Goal: Subscribe to service/newsletter

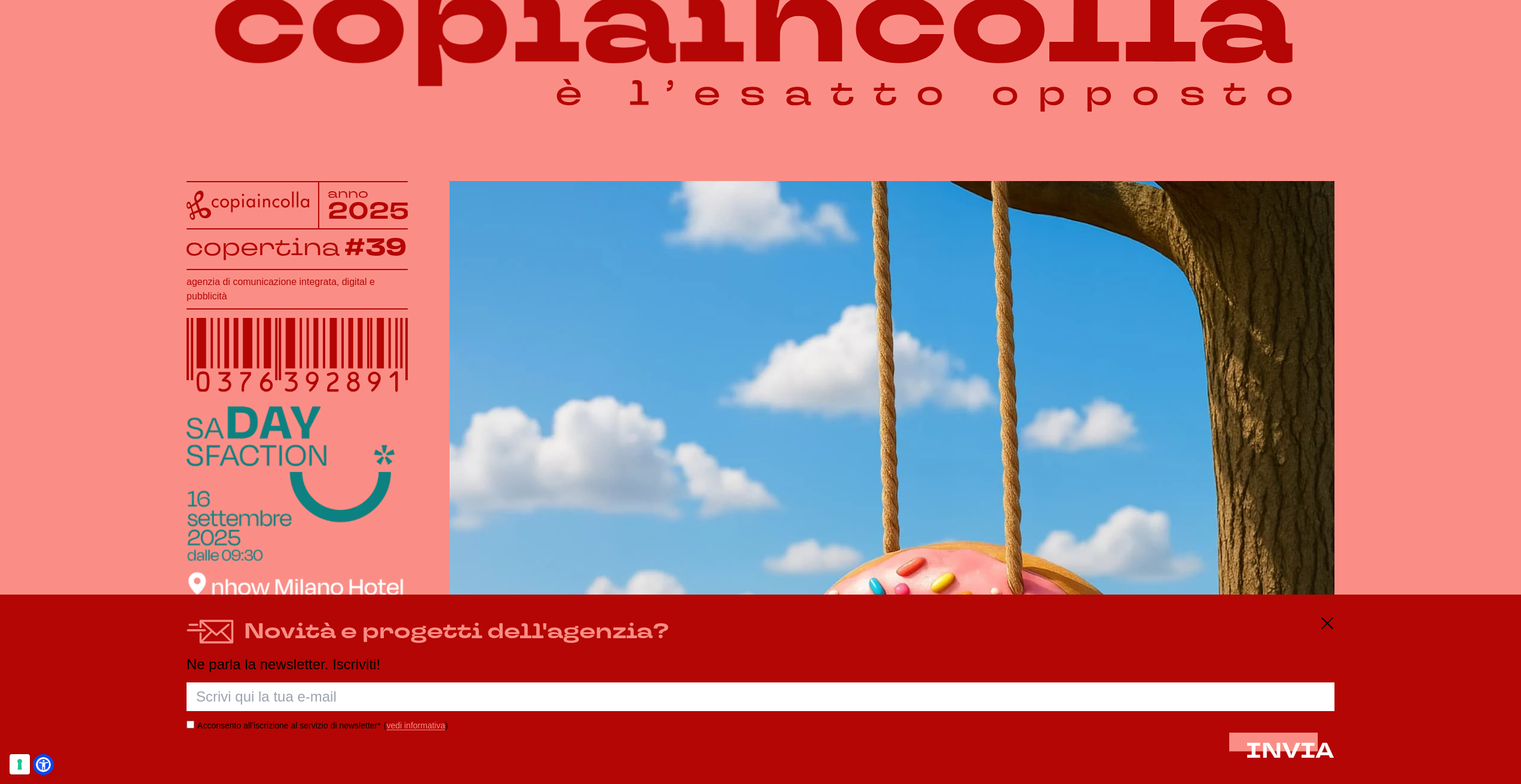
scroll to position [150, 0]
click at [869, 689] on input "text" at bounding box center [760, 696] width 1148 height 29
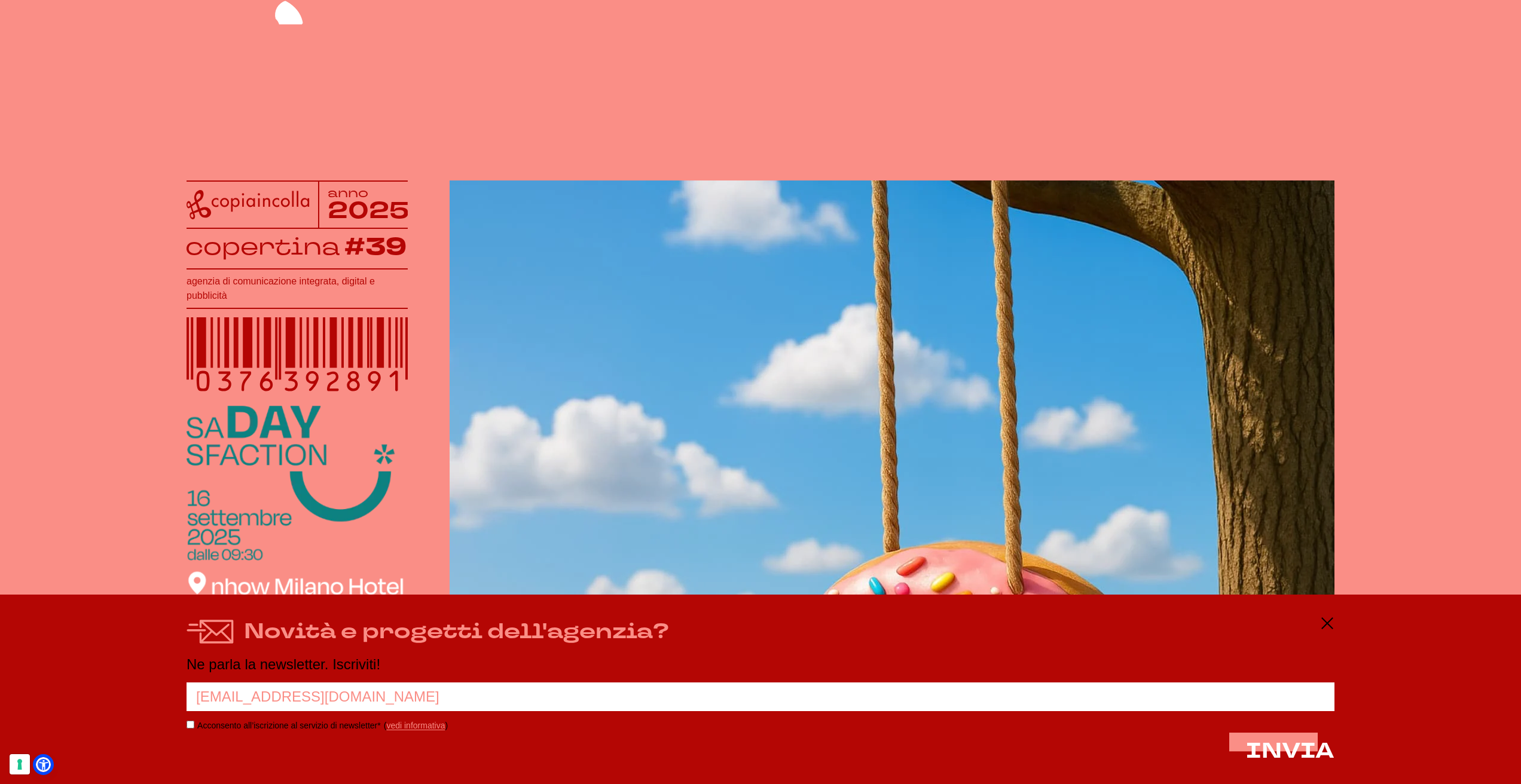
type input "[EMAIL_ADDRESS][DOMAIN_NAME]"
click at [271, 729] on label "Acconsento all’iscrizione al servizio di newsletter*" at bounding box center [289, 725] width 183 height 10
click at [194, 729] on input "Acconsento all’iscrizione al servizio di newsletter*" at bounding box center [191, 725] width 8 height 8
checkbox input "true"
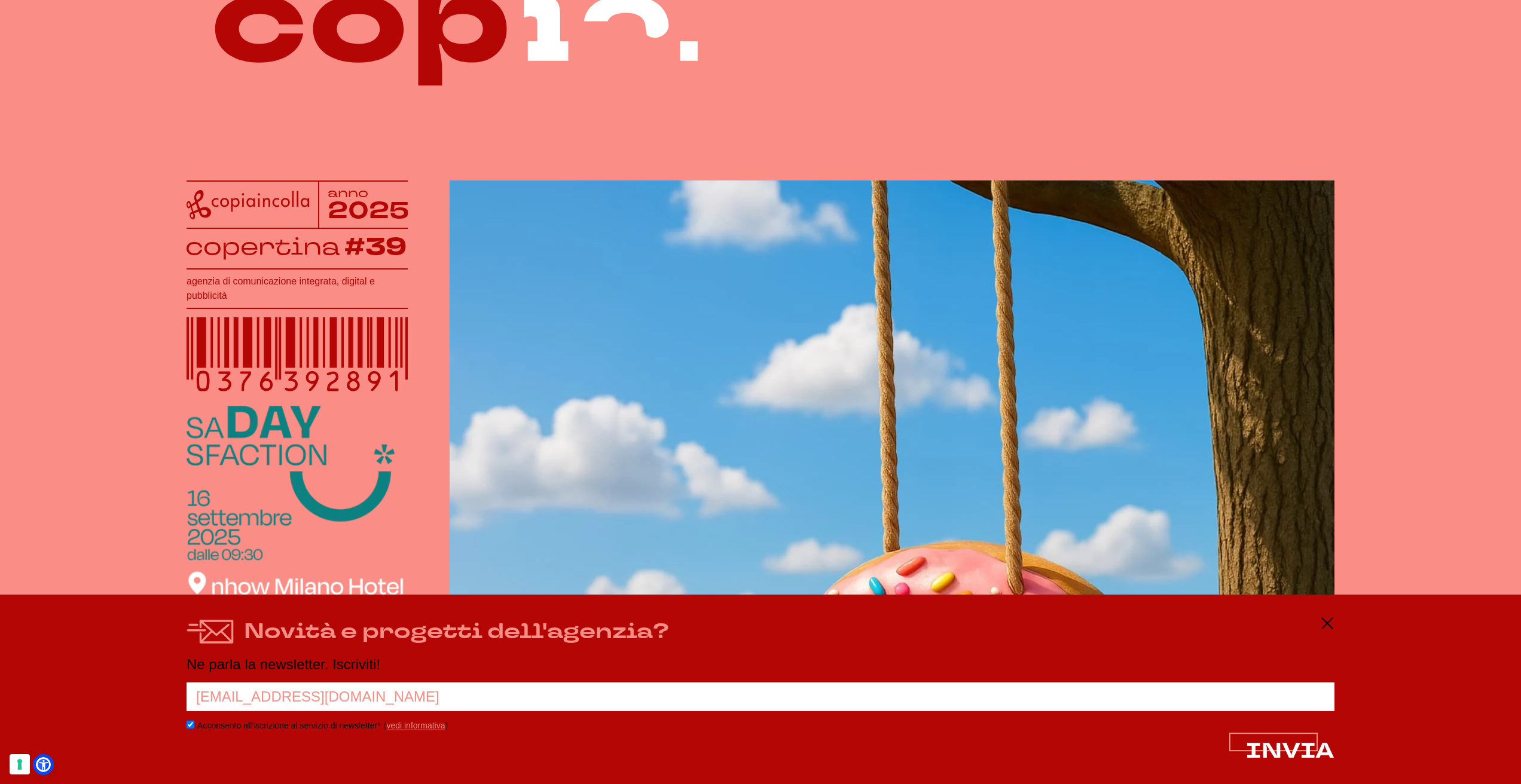
click at [1305, 755] on span "INVIA" at bounding box center [1290, 751] width 89 height 29
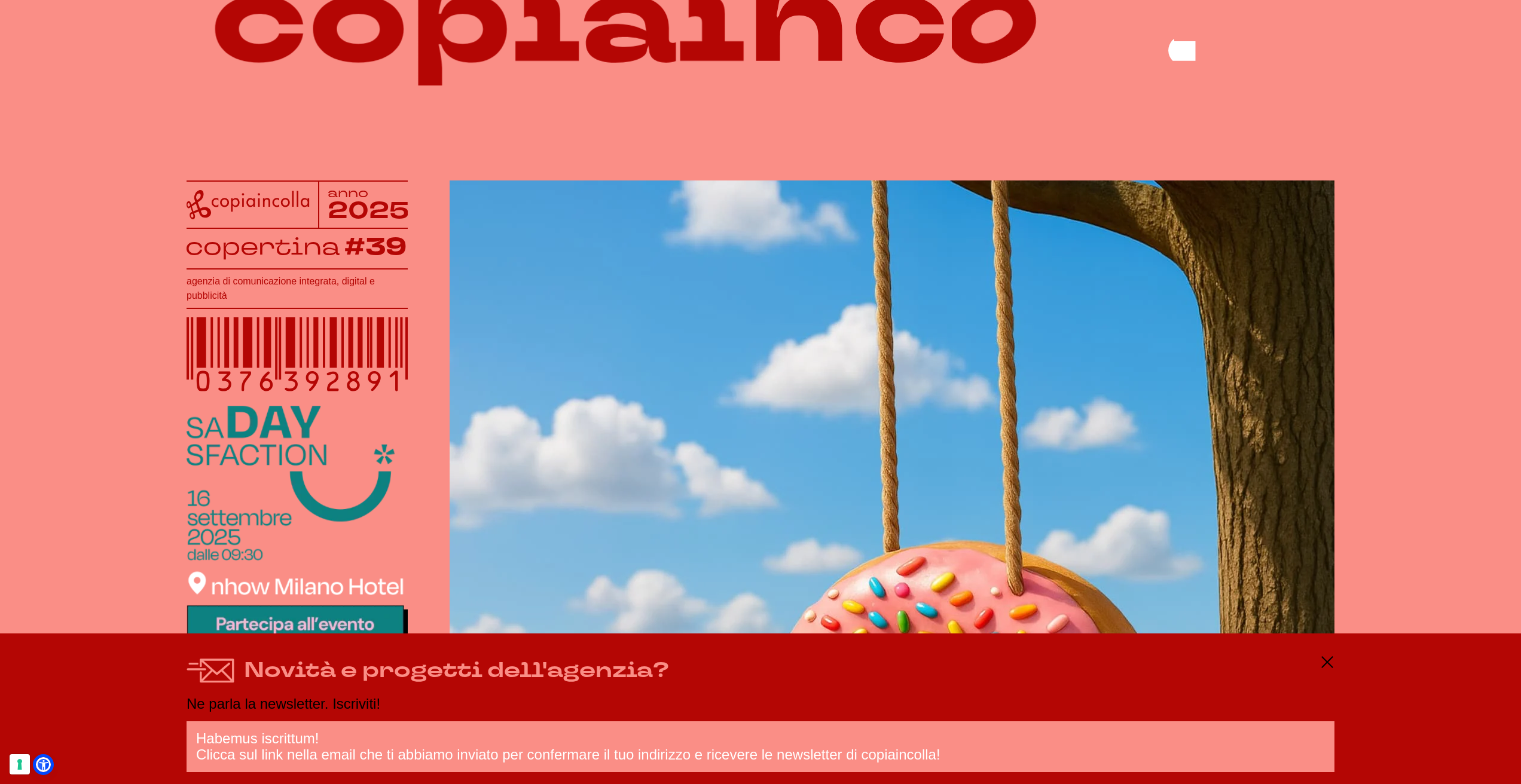
drag, startPoint x: 1329, startPoint y: 667, endPoint x: 1273, endPoint y: 672, distance: 56.2
click at [1328, 667] on icon at bounding box center [1327, 663] width 15 height 15
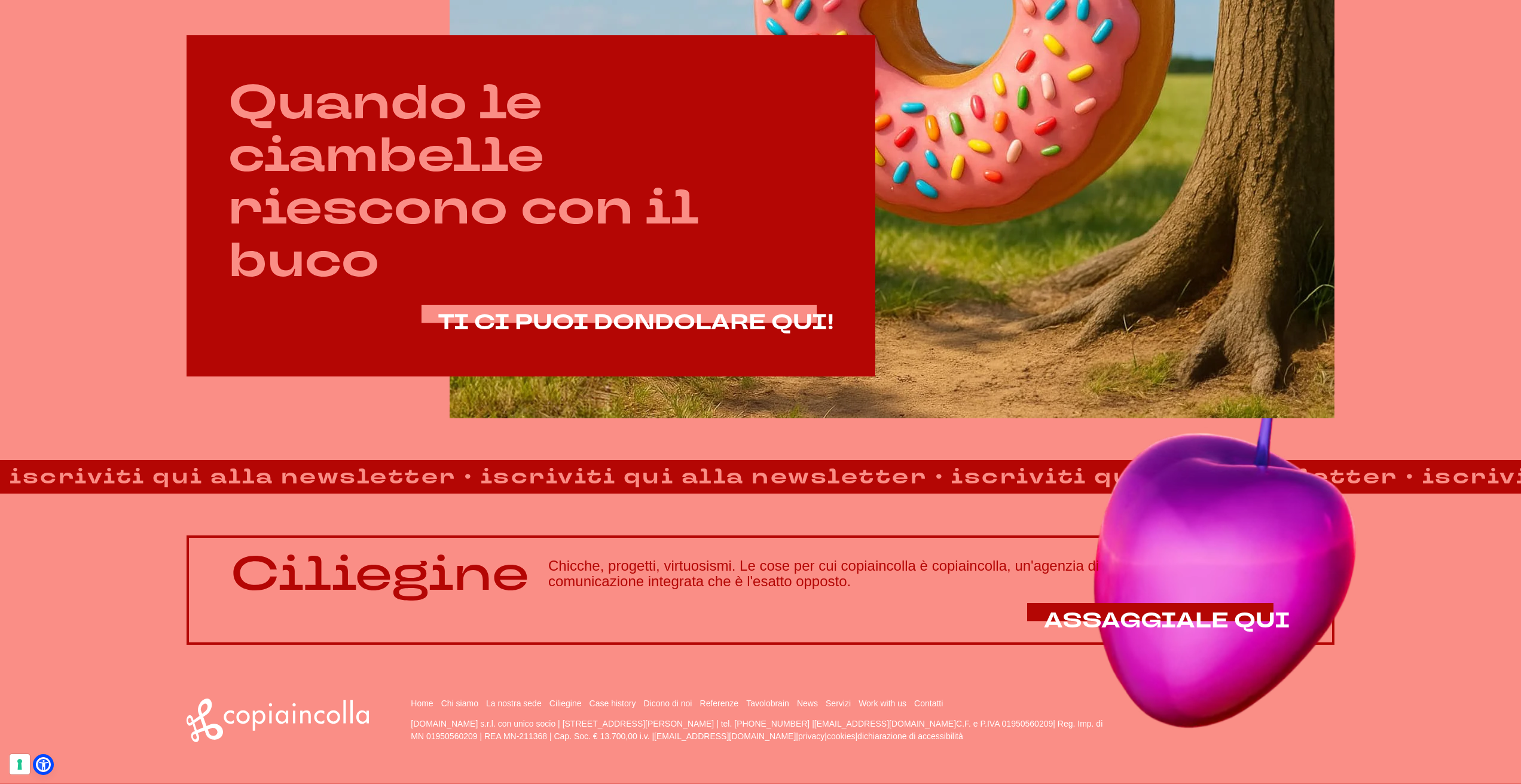
scroll to position [905, 0]
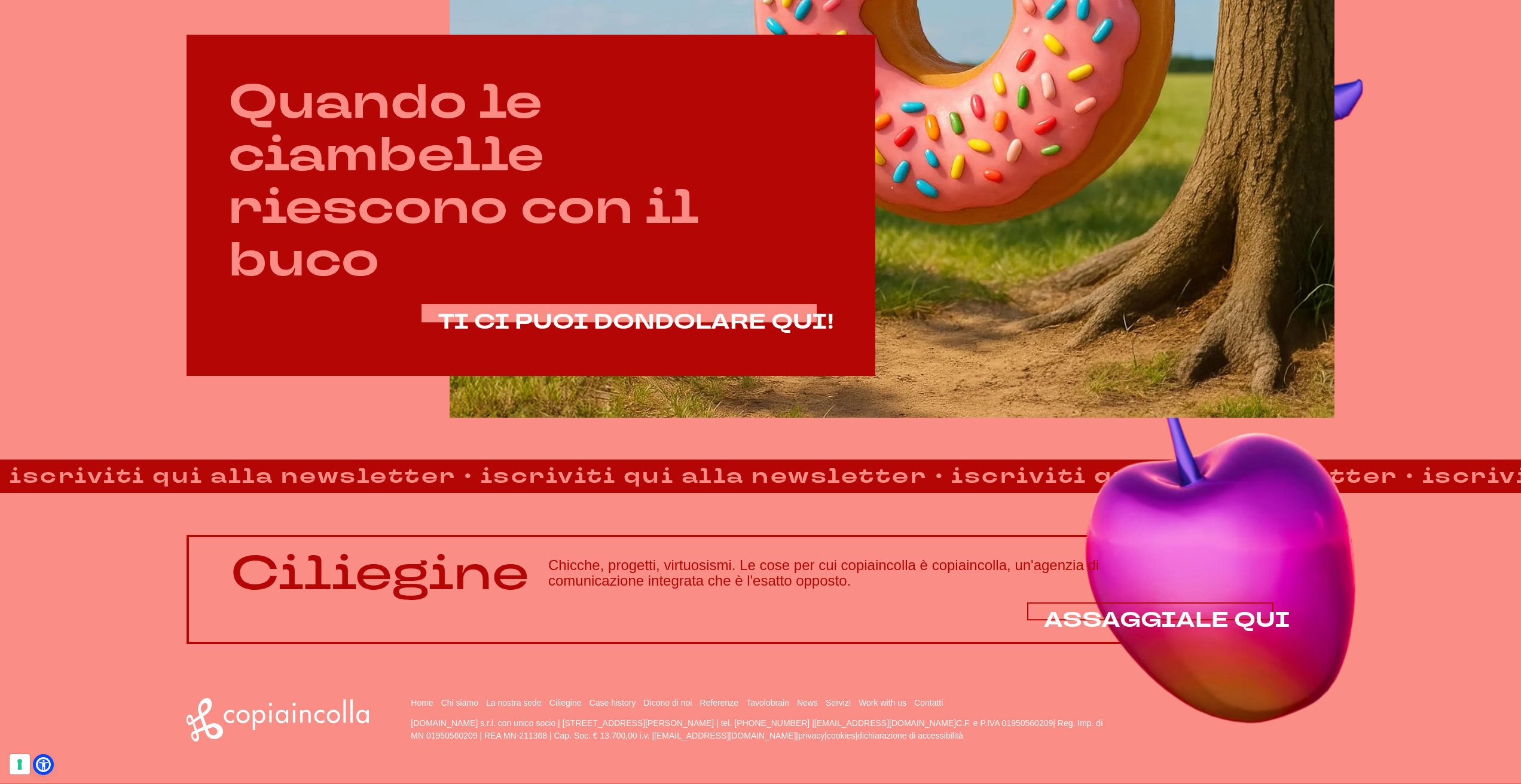
click at [1206, 611] on span "ASSAGGIALE QUI" at bounding box center [1166, 620] width 246 height 29
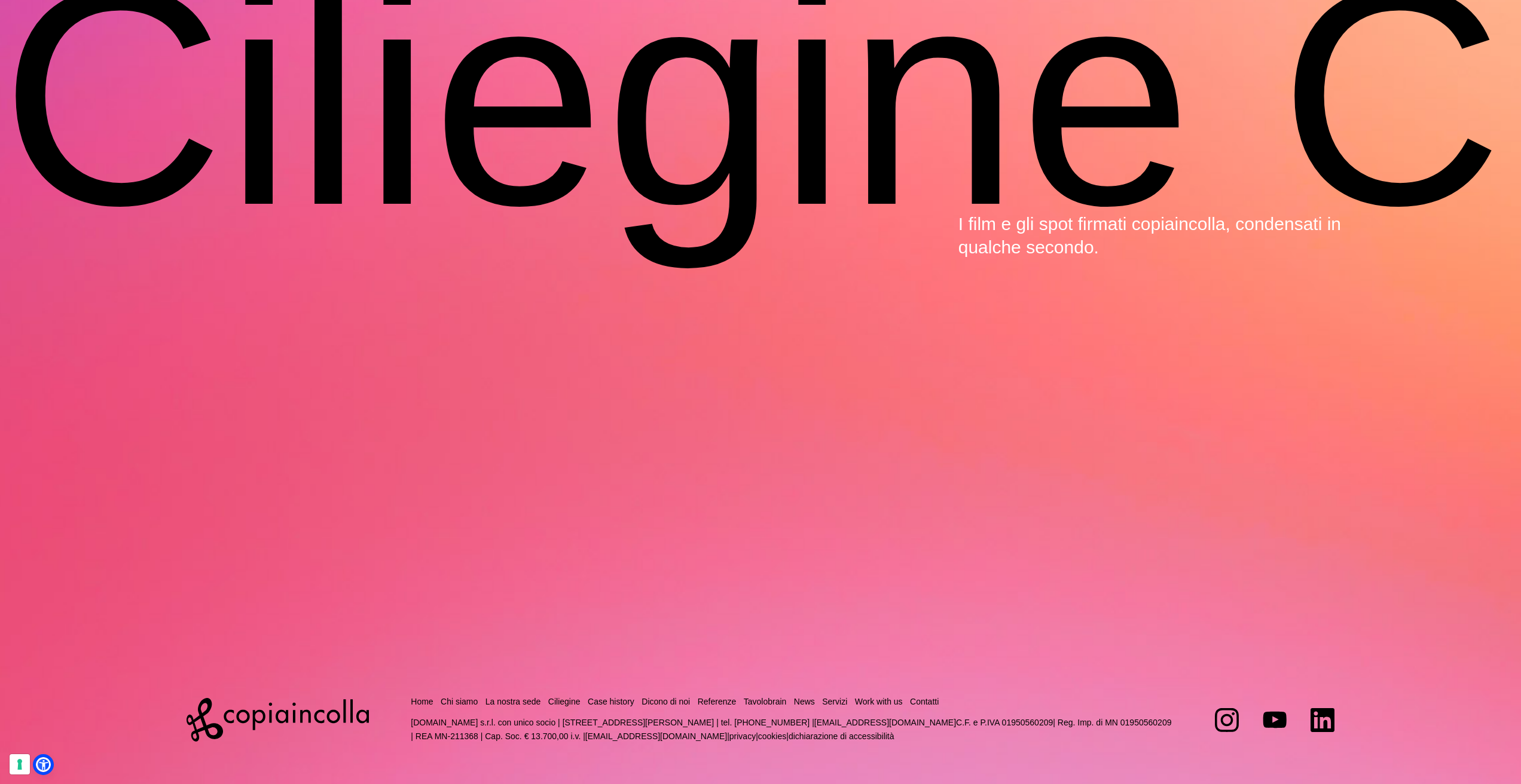
scroll to position [5306, 0]
